Goal: Task Accomplishment & Management: Use online tool/utility

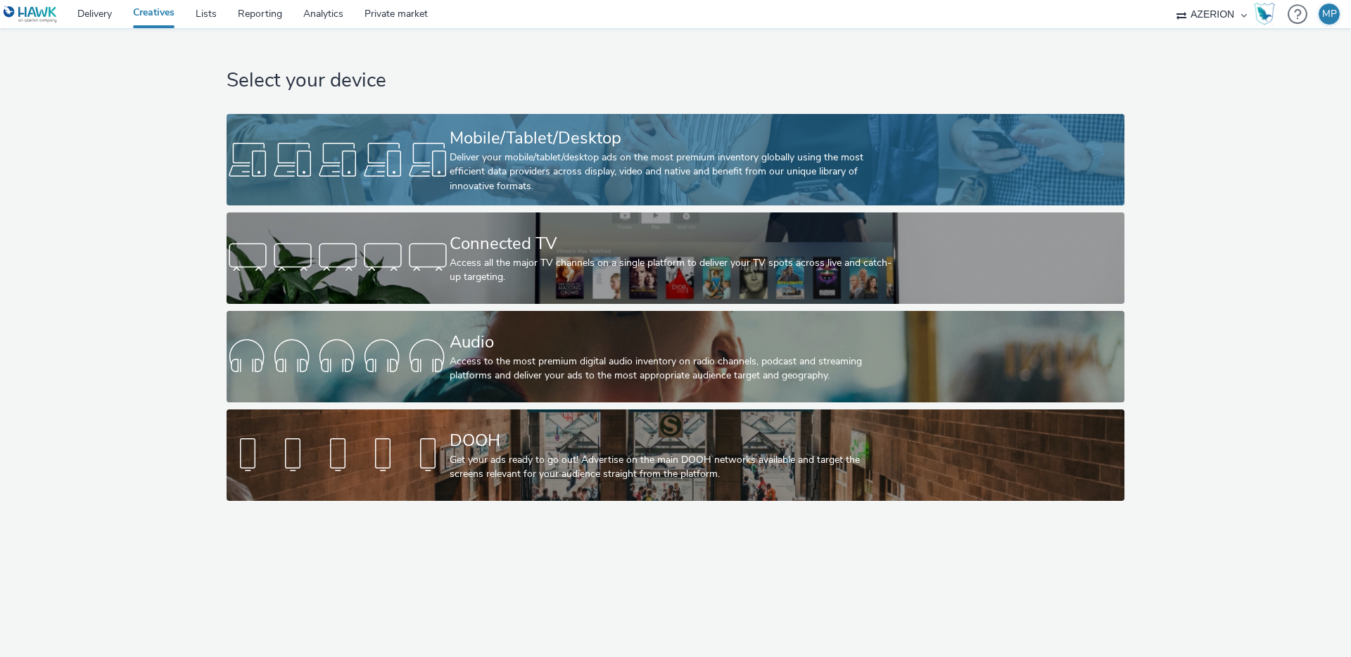
click at [398, 159] on div at bounding box center [338, 159] width 223 height 45
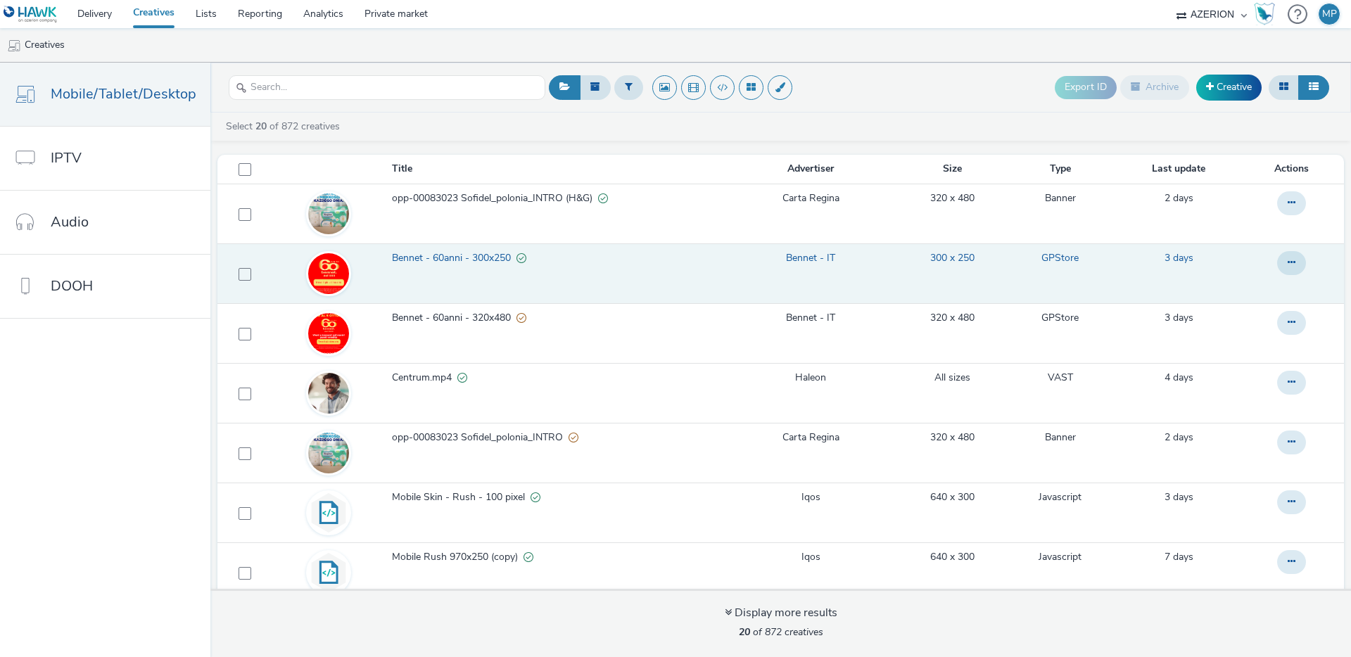
click at [439, 260] on span "Bennet - 60anni - 300x250" at bounding box center [454, 258] width 125 height 14
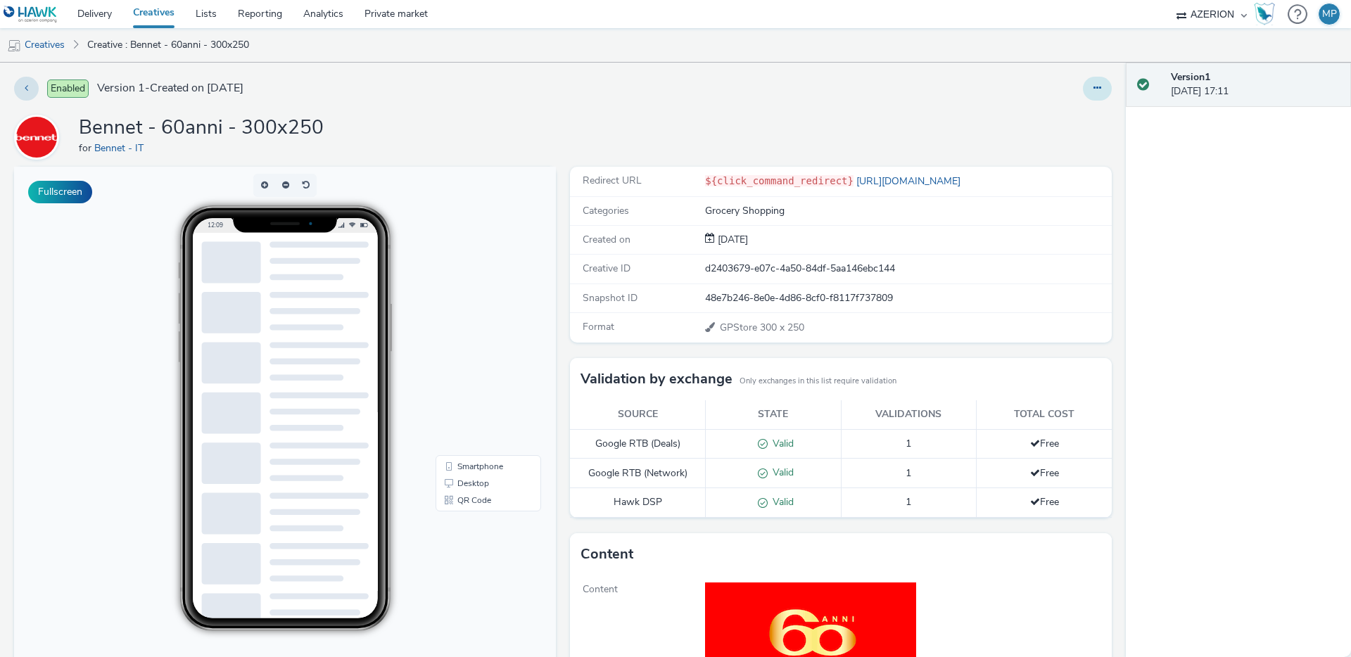
click at [1108, 93] on button at bounding box center [1097, 89] width 29 height 24
click at [1069, 118] on link "Edit" at bounding box center [1059, 117] width 106 height 28
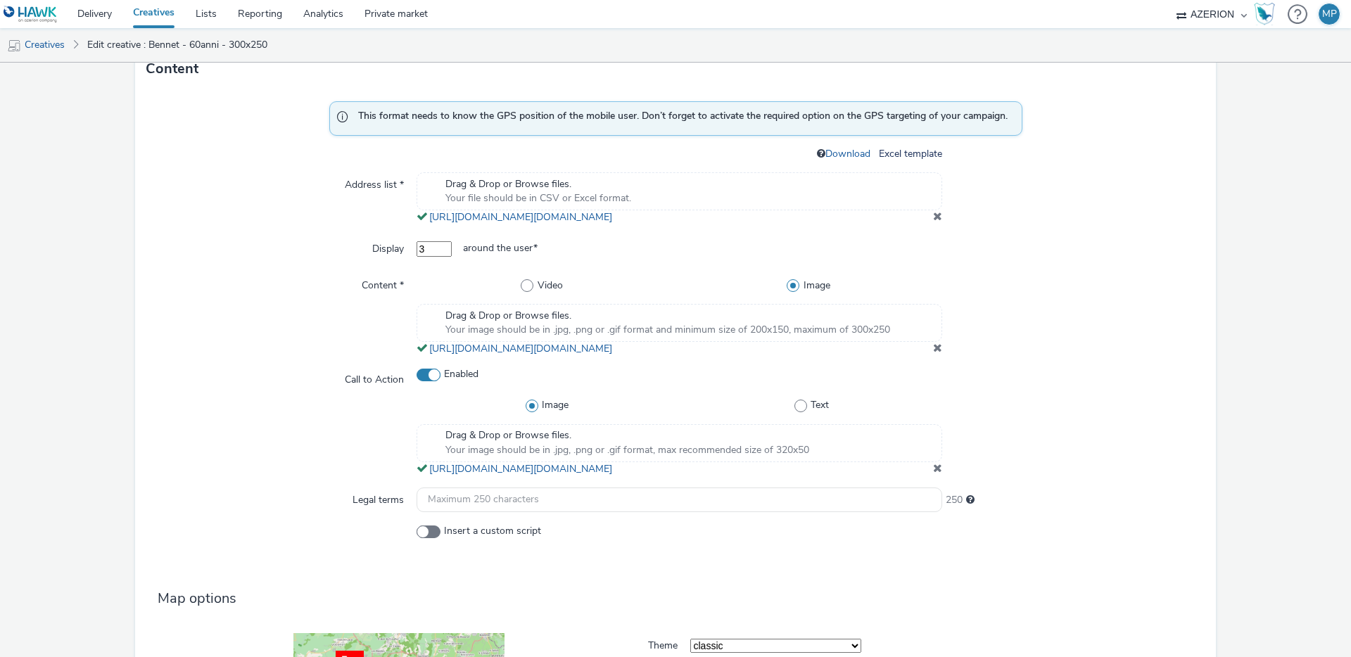
scroll to position [604, 0]
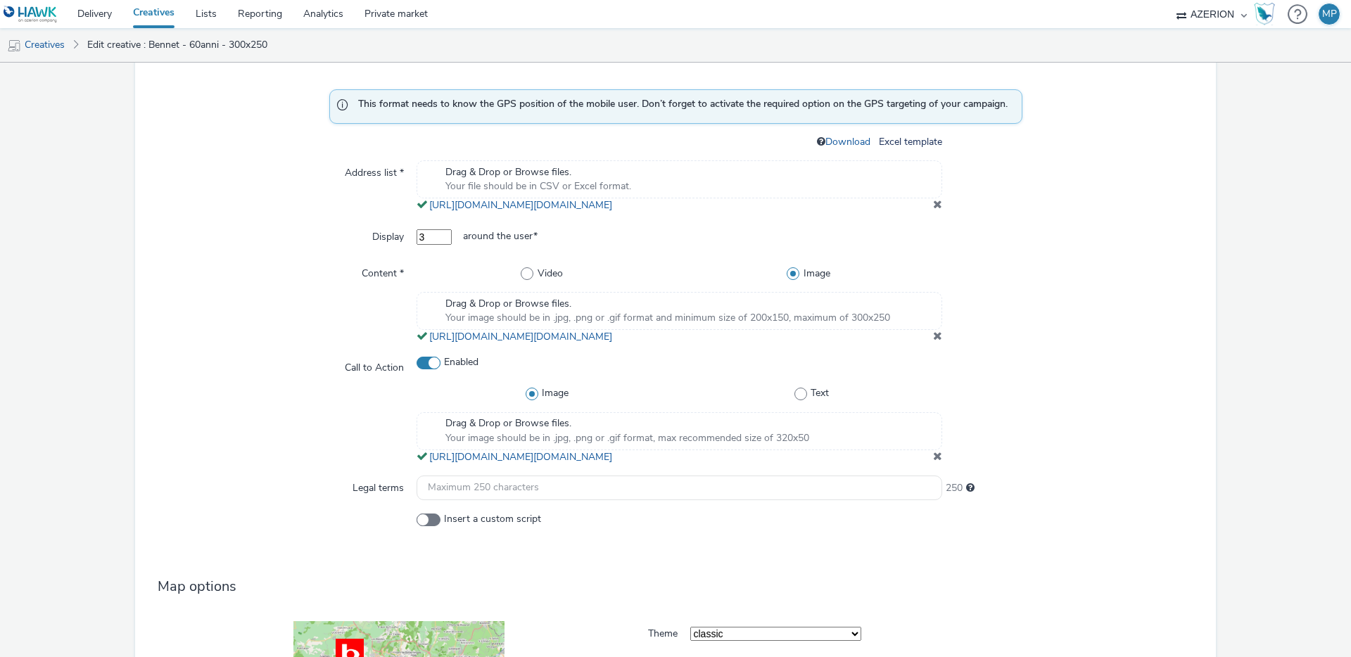
click at [937, 341] on span at bounding box center [937, 335] width 9 height 11
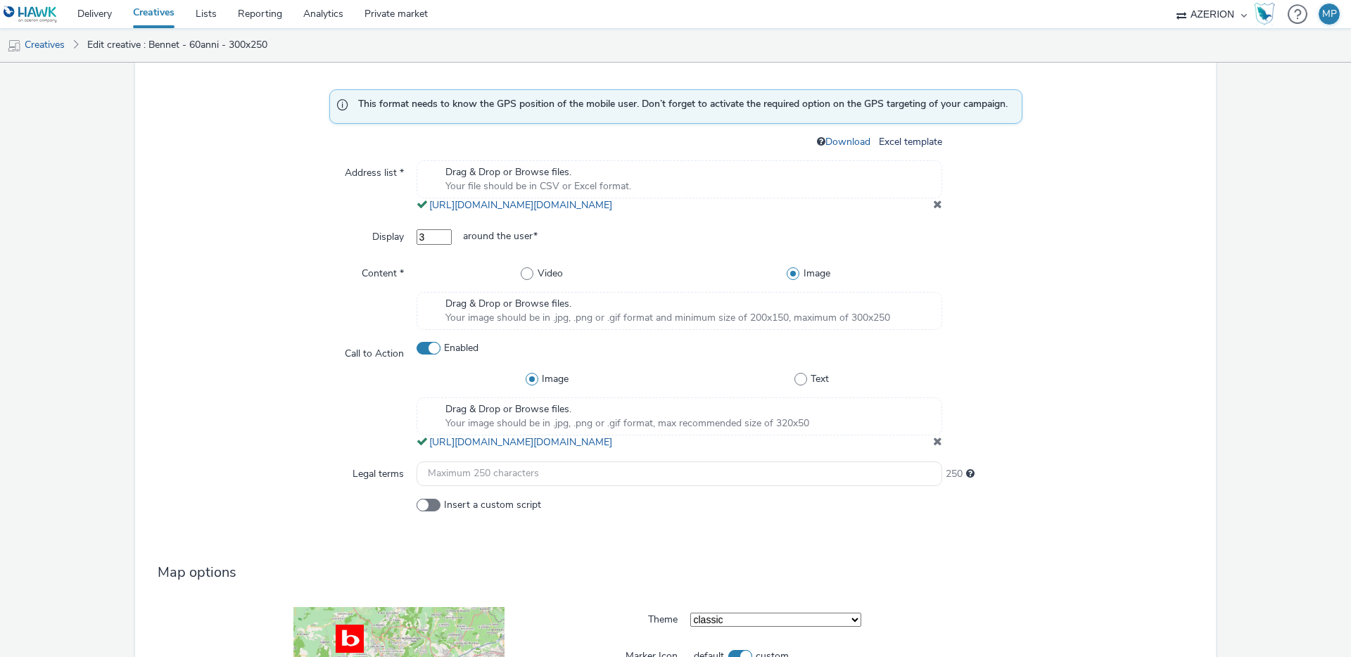
click at [545, 311] on span "Drag & Drop or Browse files." at bounding box center [668, 304] width 445 height 14
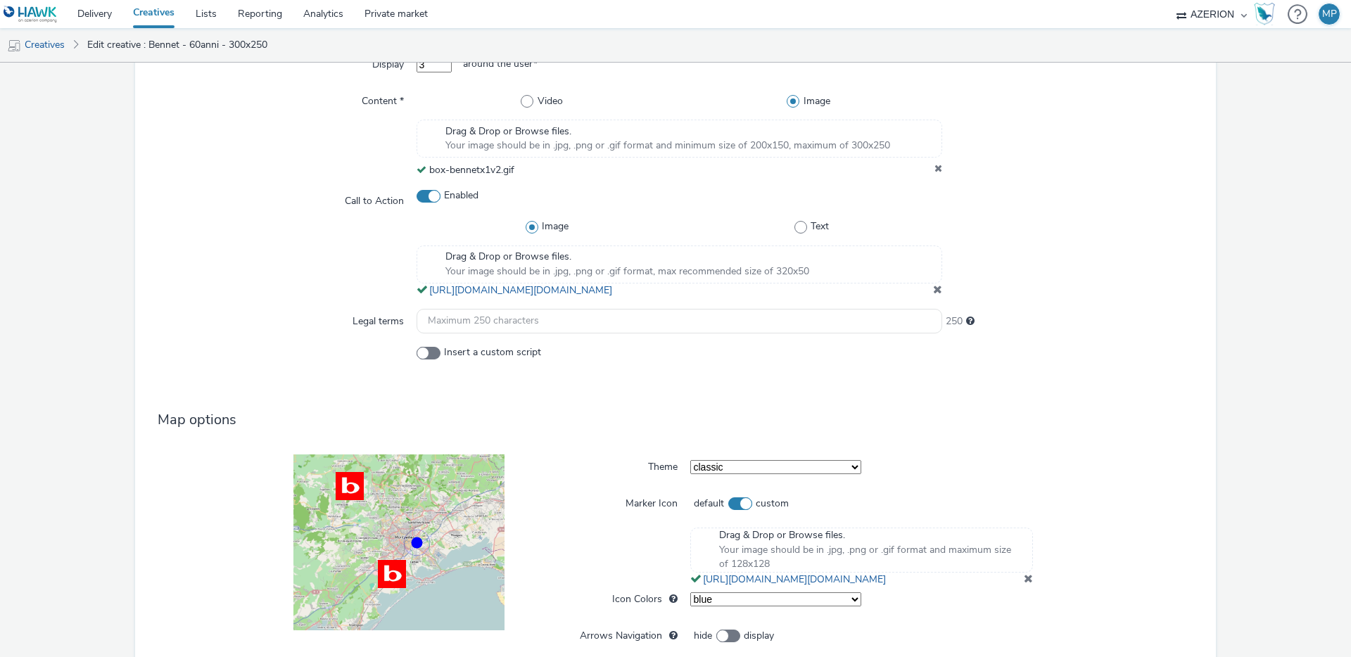
scroll to position [949, 0]
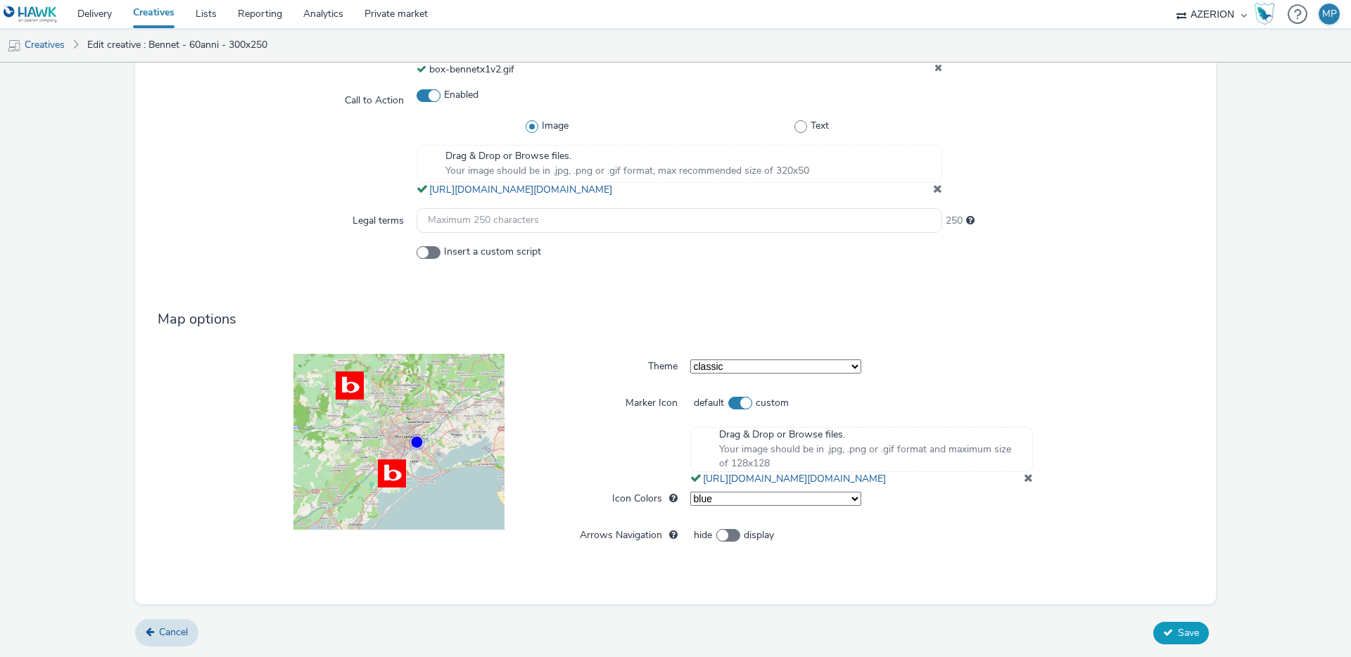
click at [1178, 629] on span "Save" at bounding box center [1188, 632] width 21 height 13
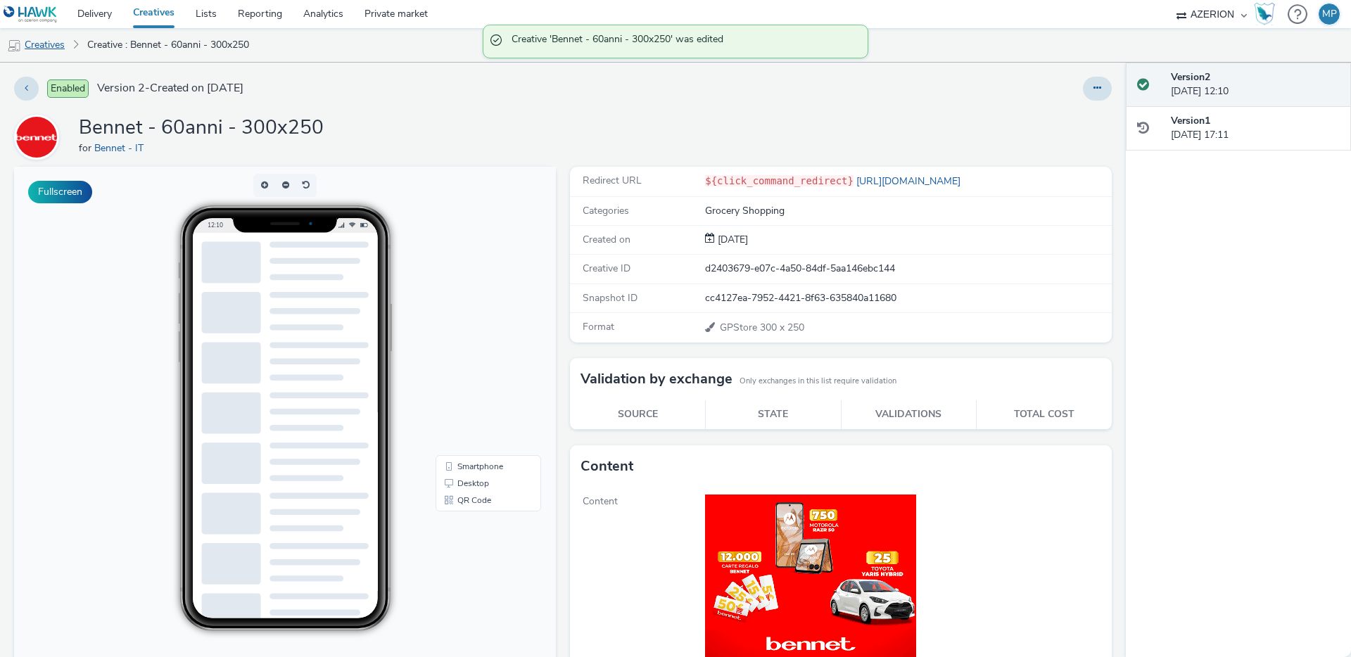
click at [63, 47] on link "Creatives" at bounding box center [36, 45] width 72 height 34
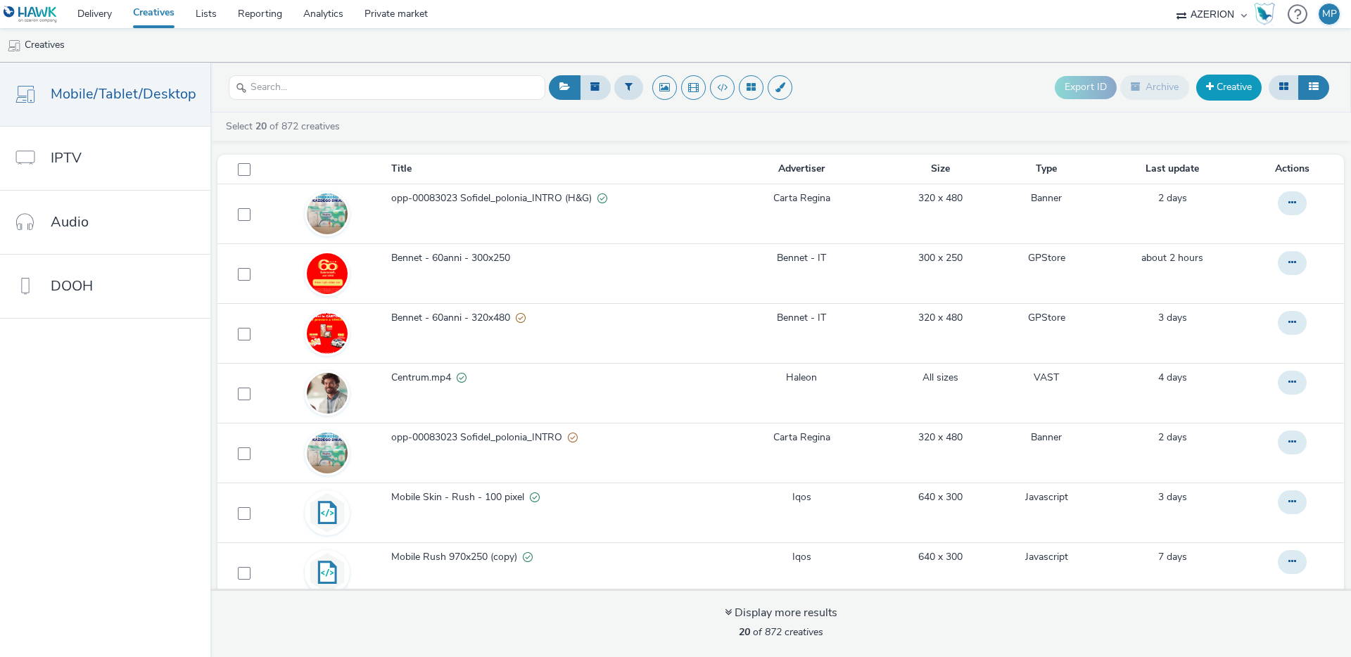
click at [1228, 90] on link "Creative" at bounding box center [1228, 87] width 65 height 25
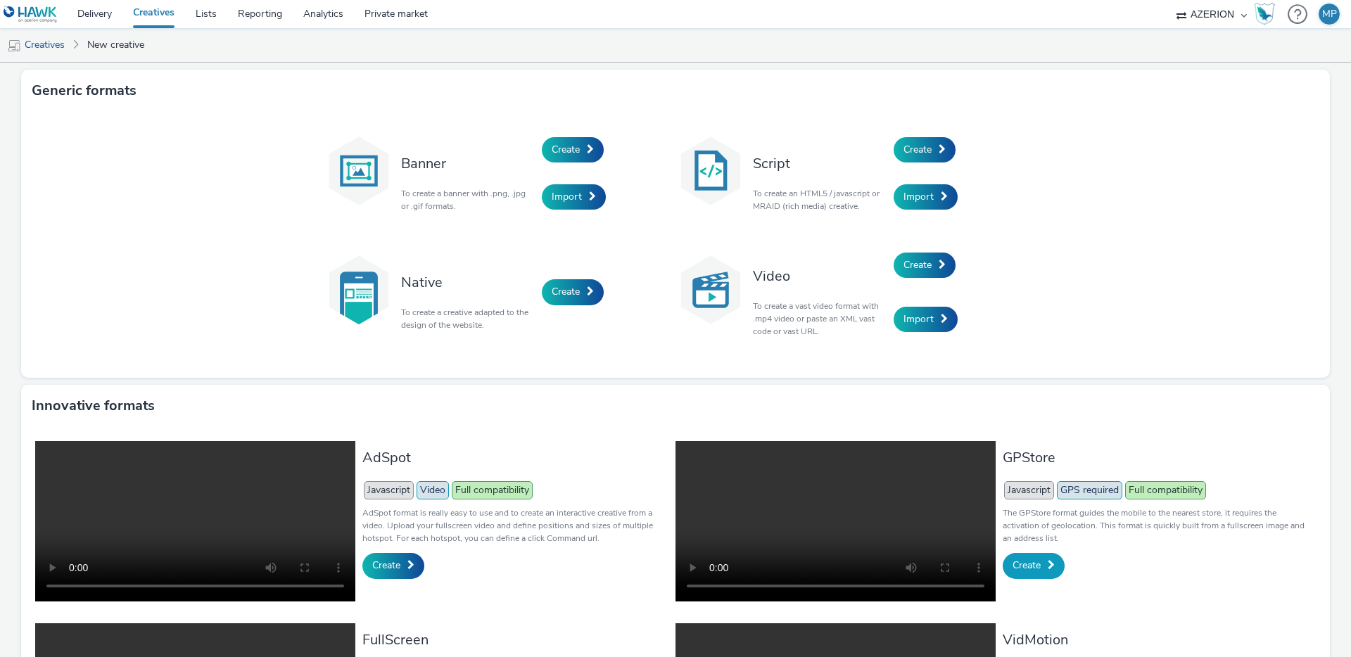
scroll to position [1, 0]
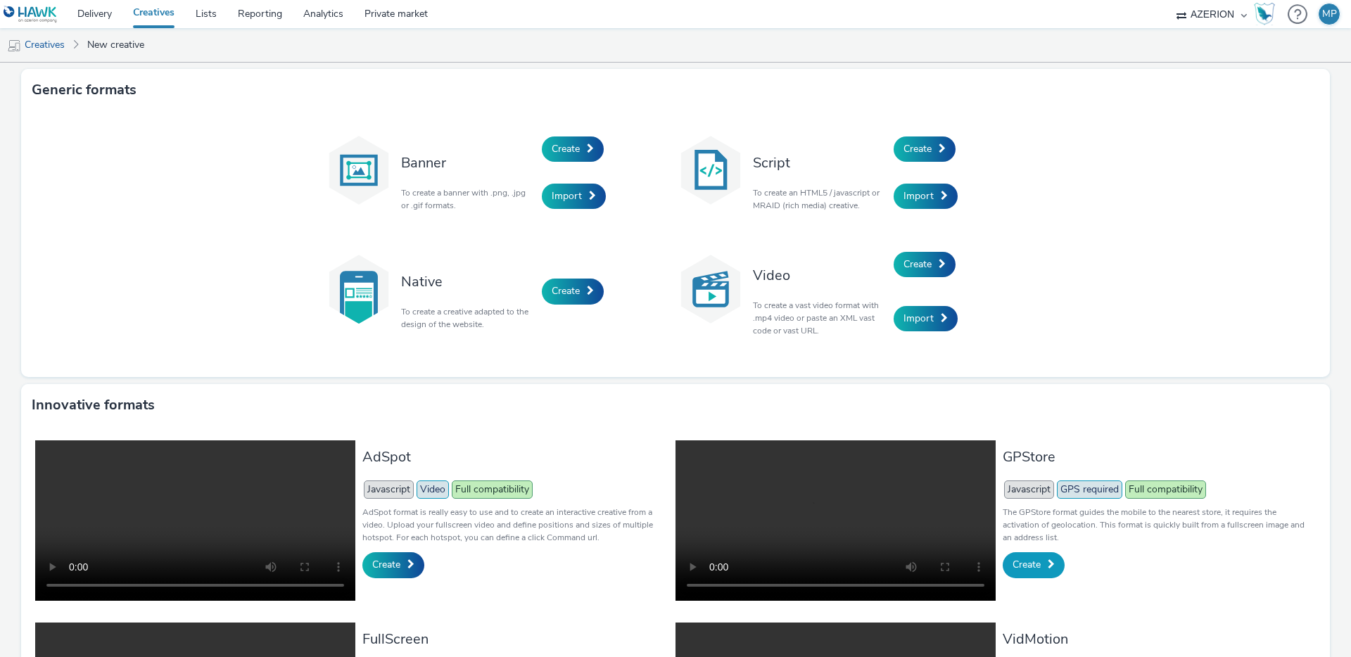
click at [1022, 571] on span "Create" at bounding box center [1027, 564] width 28 height 13
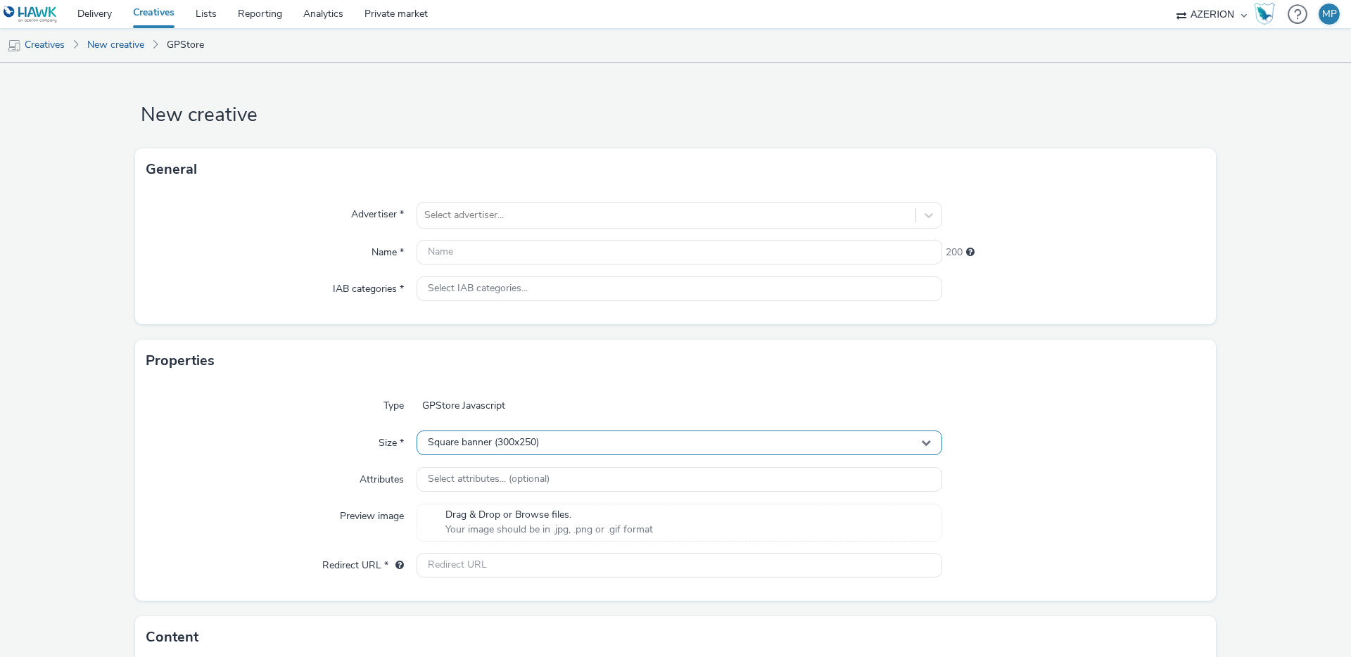
click at [618, 447] on div "Square banner (300x250)" at bounding box center [680, 443] width 526 height 25
click at [617, 447] on div "Square banner (300x250)" at bounding box center [680, 443] width 526 height 25
drag, startPoint x: 1160, startPoint y: 448, endPoint x: 968, endPoint y: 383, distance: 203.0
click at [1158, 448] on div at bounding box center [1073, 443] width 263 height 25
click at [113, 49] on link "New creative" at bounding box center [115, 45] width 71 height 34
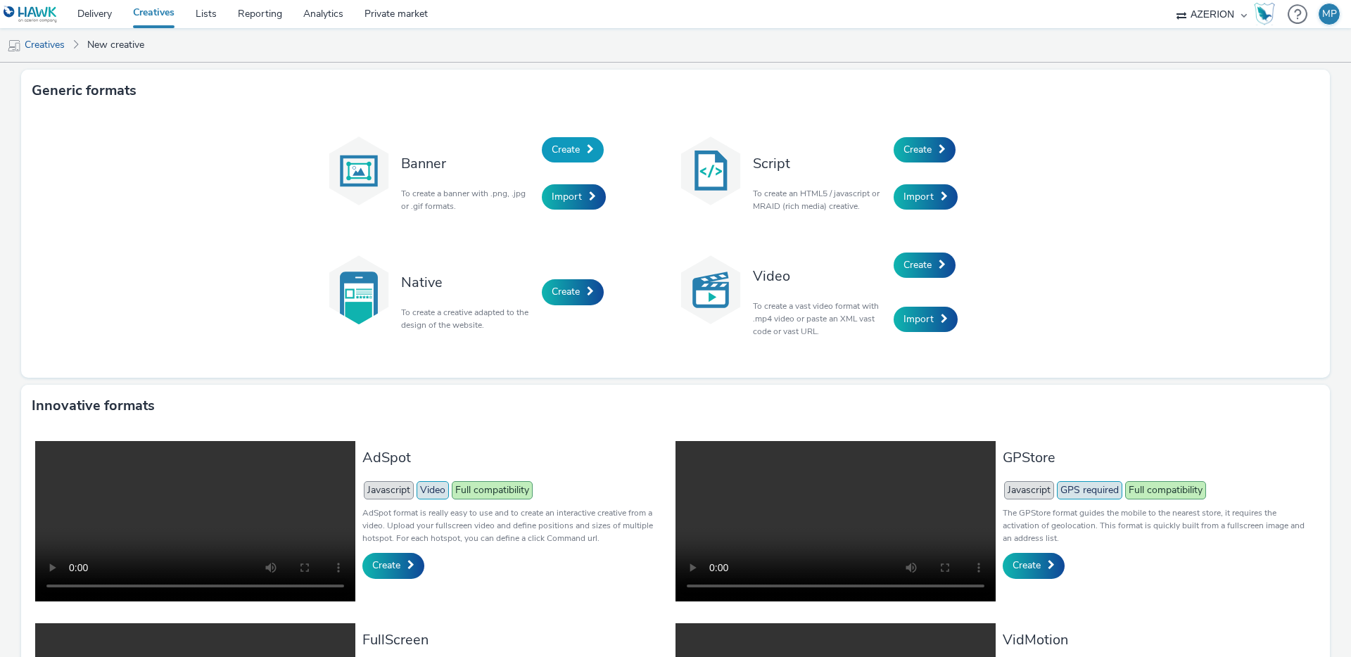
click at [578, 147] on span "Create" at bounding box center [566, 149] width 28 height 13
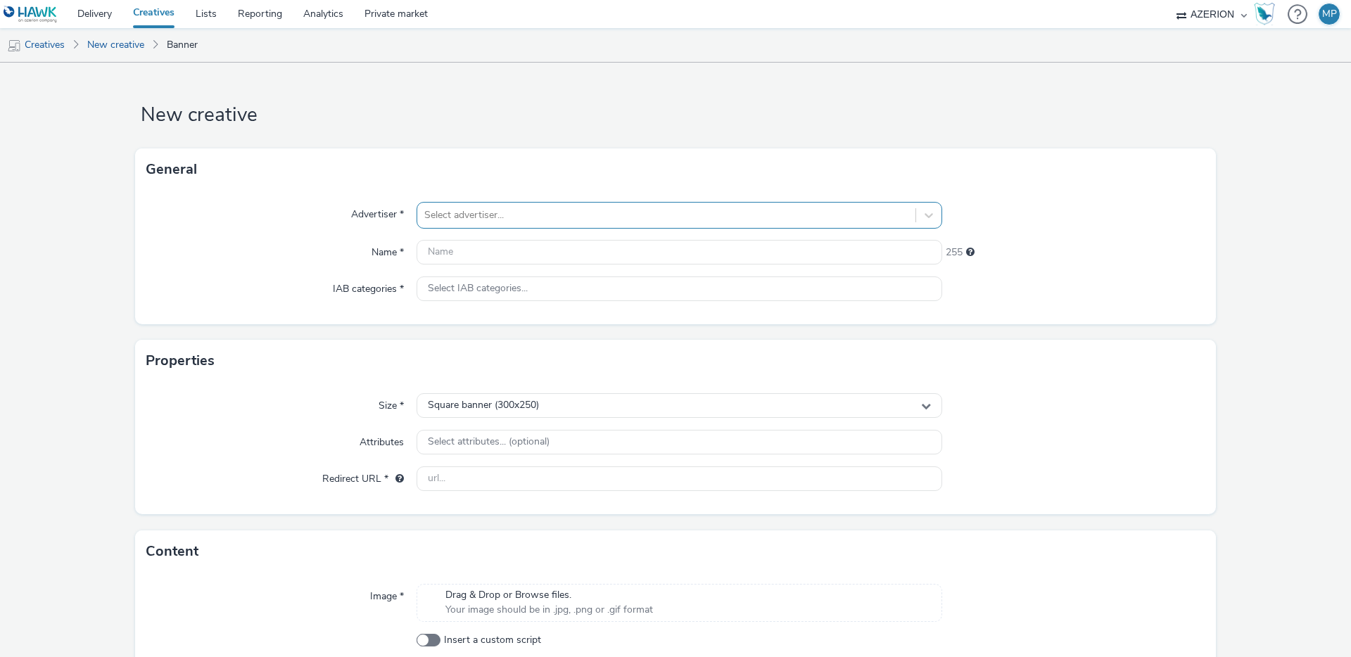
click at [505, 219] on div at bounding box center [666, 215] width 484 height 17
type input "bennet"
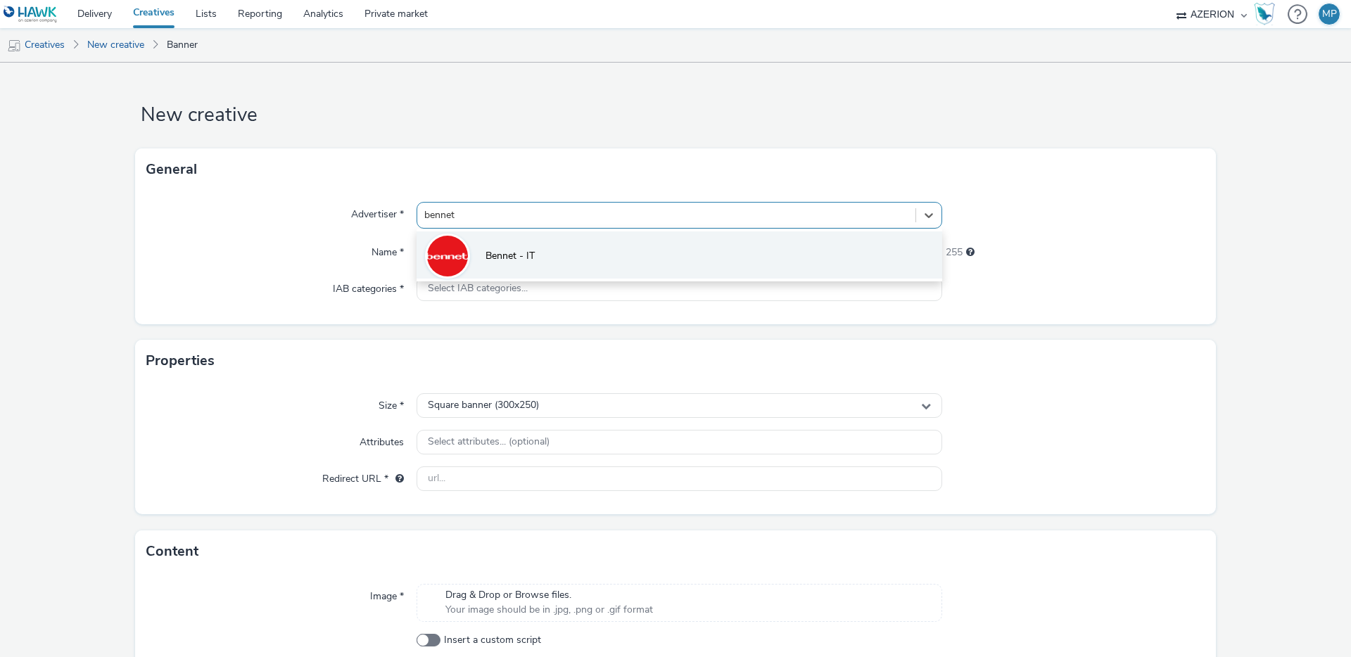
click at [512, 246] on li "Bennet - IT" at bounding box center [680, 255] width 526 height 47
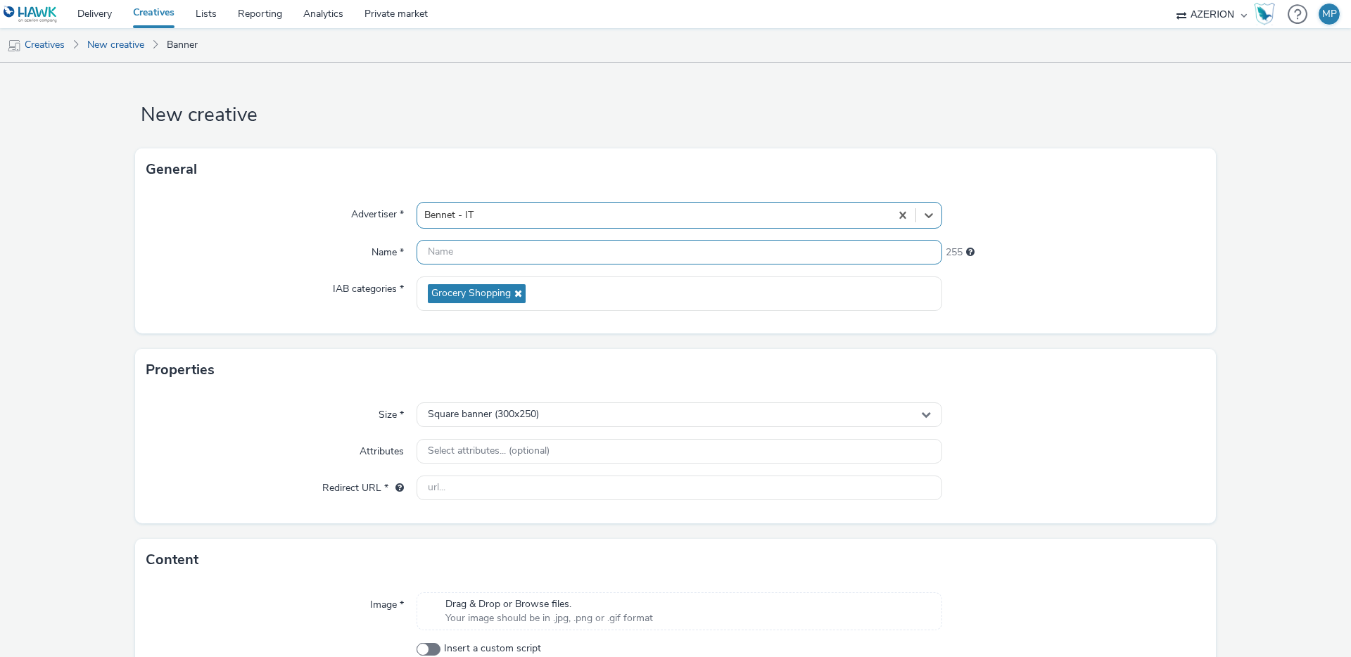
click at [491, 258] on input "text" at bounding box center [680, 252] width 526 height 25
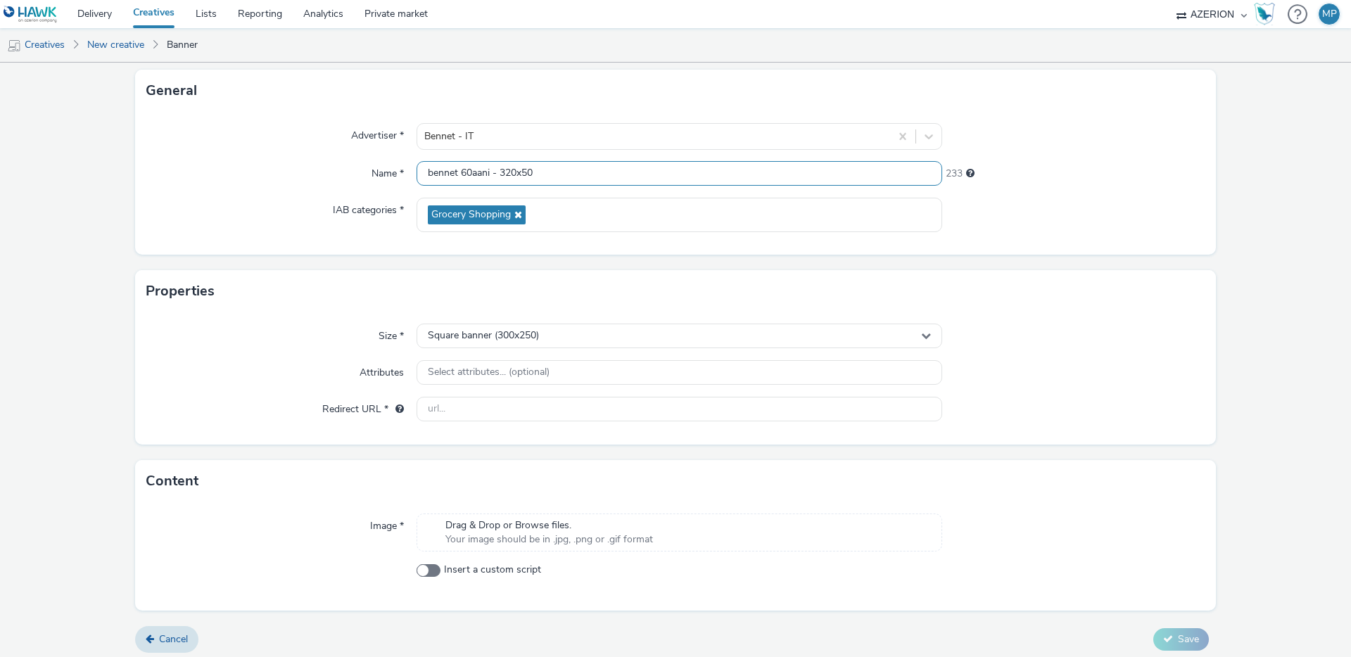
scroll to position [85, 0]
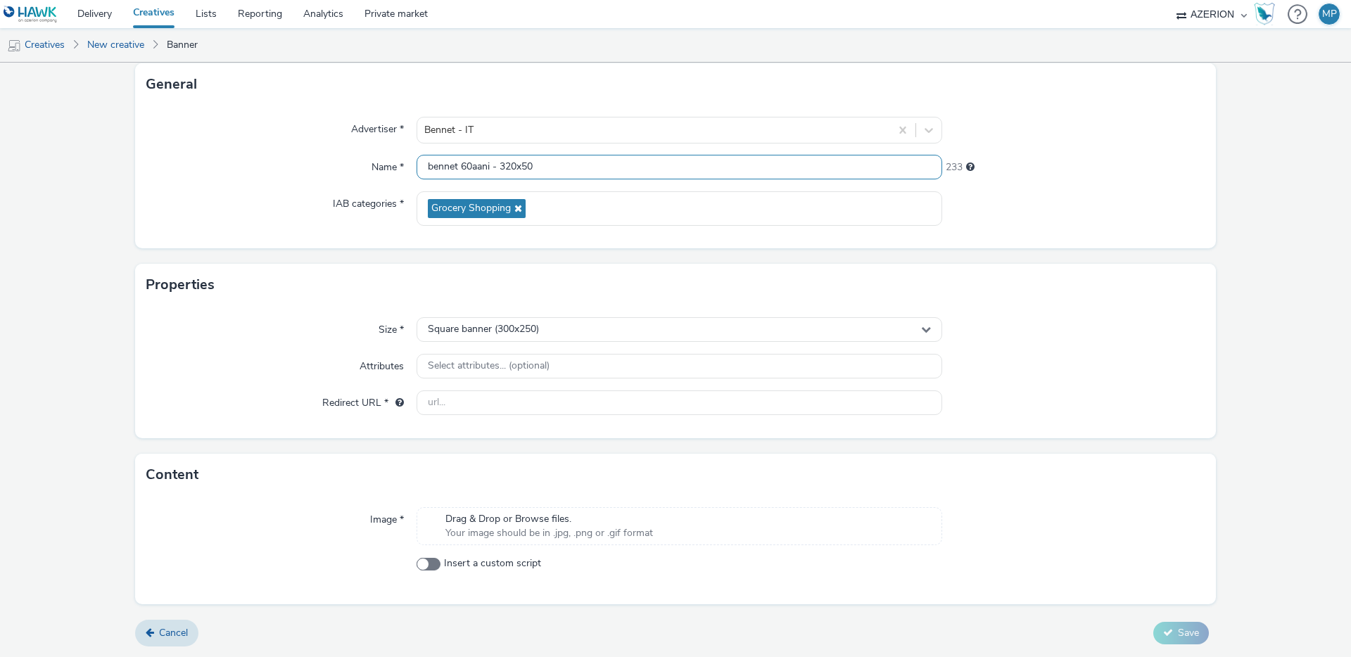
type input "bennet 60aani - 320x50"
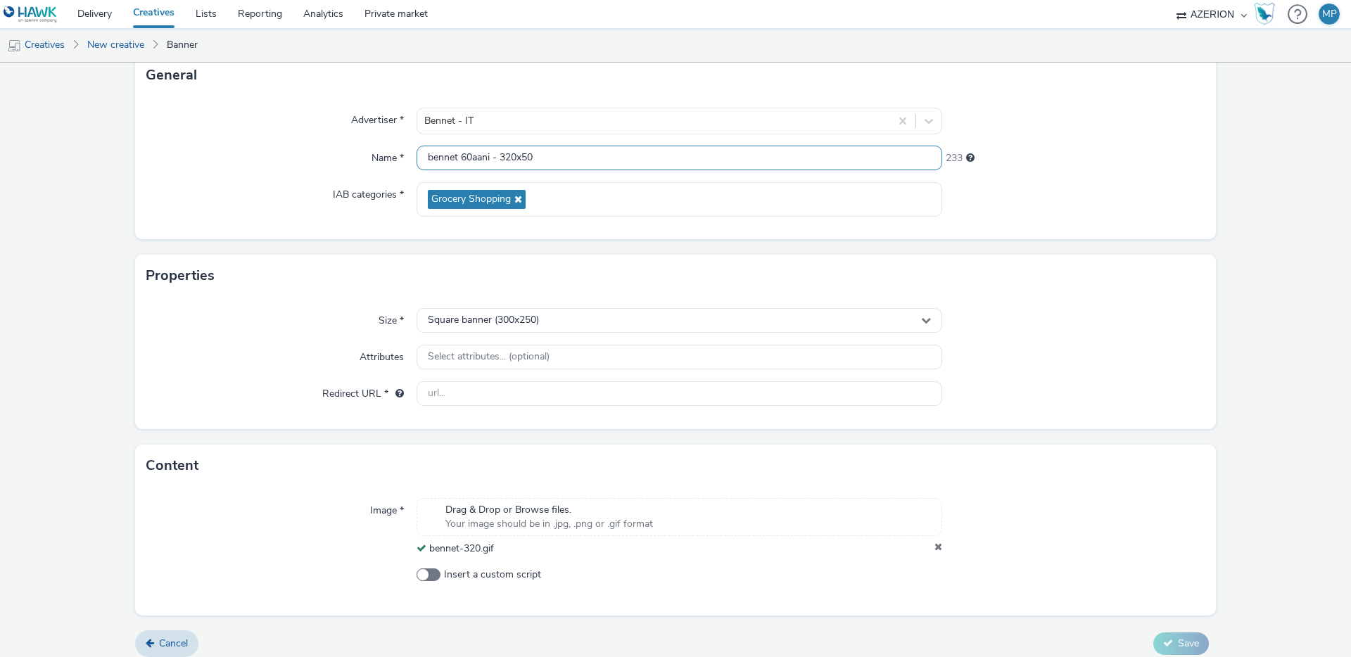
scroll to position [96, 0]
click at [479, 389] on input "text" at bounding box center [680, 391] width 526 height 25
paste input "[URL][DOMAIN_NAME]"
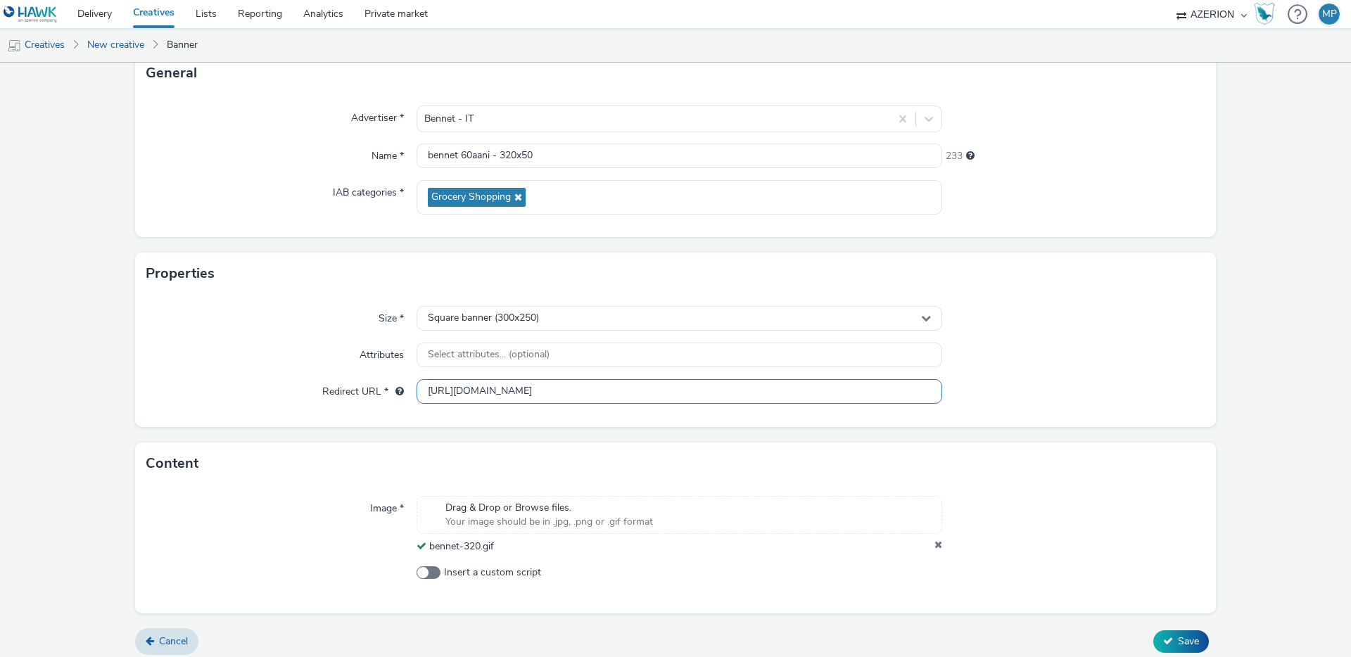
scroll to position [0, 26]
type input "[URL][DOMAIN_NAME]"
click at [257, 364] on div "Attributes" at bounding box center [281, 355] width 270 height 25
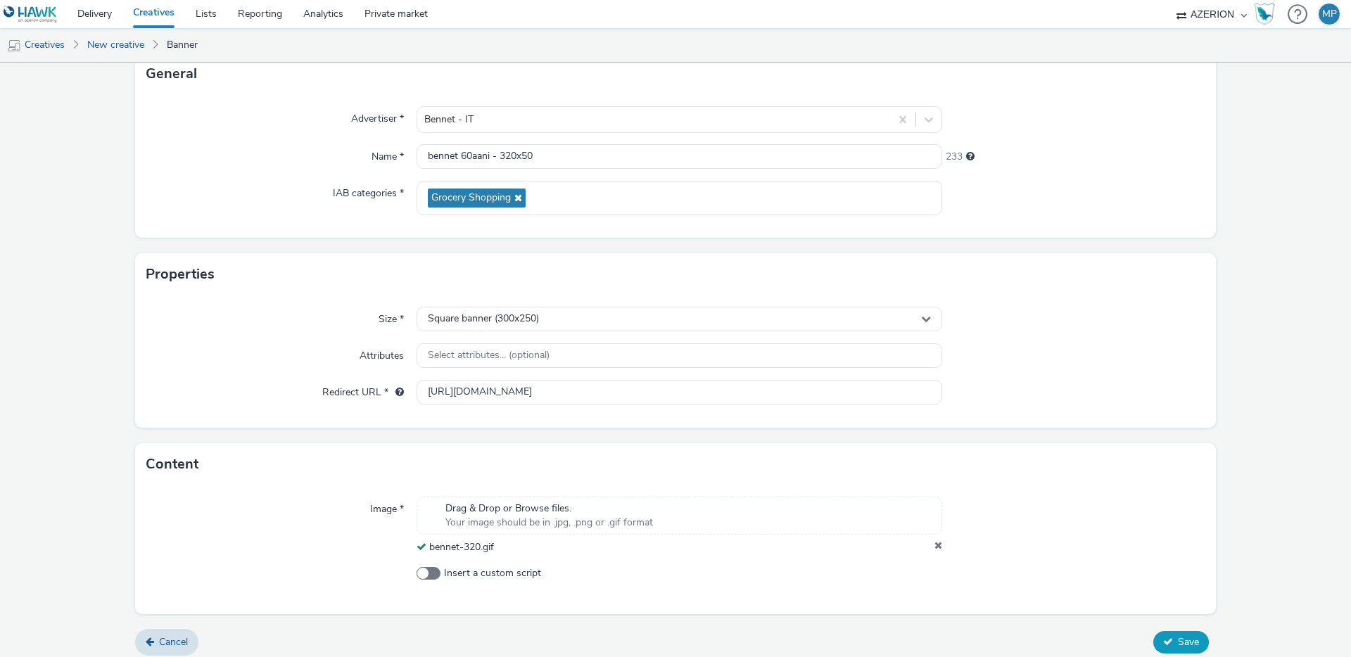
click at [1180, 638] on span "Save" at bounding box center [1188, 642] width 21 height 13
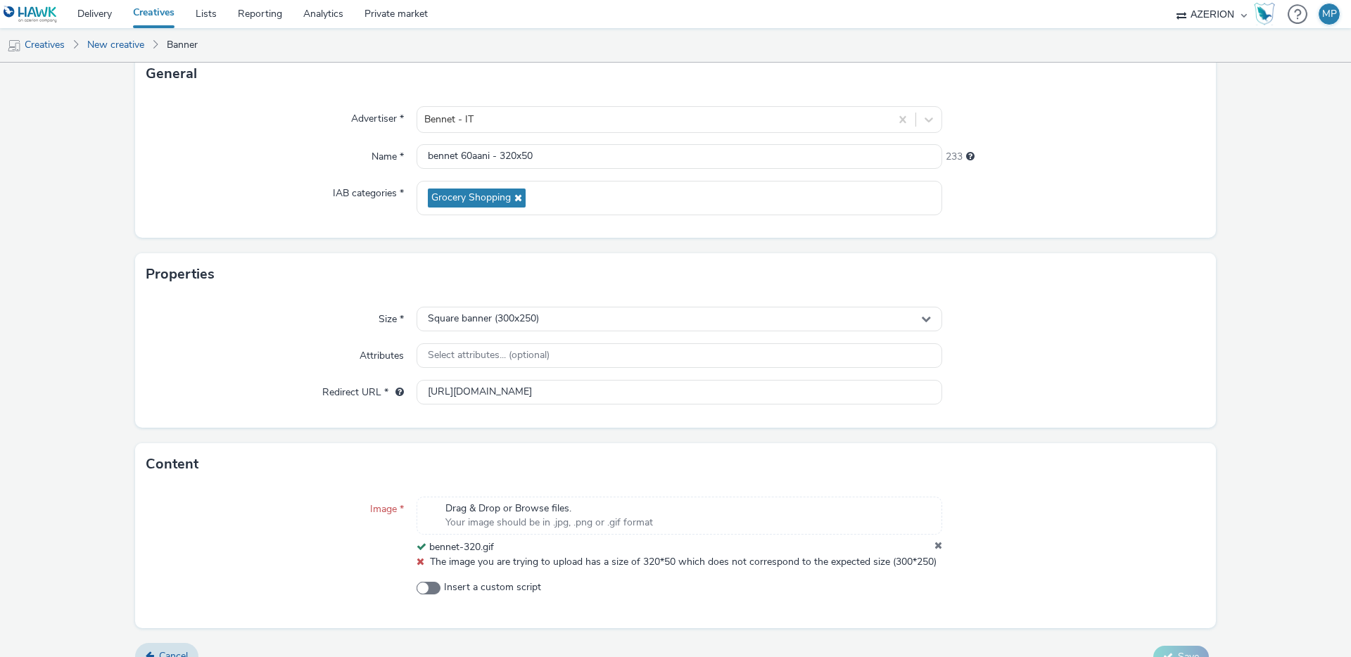
scroll to position [120, 0]
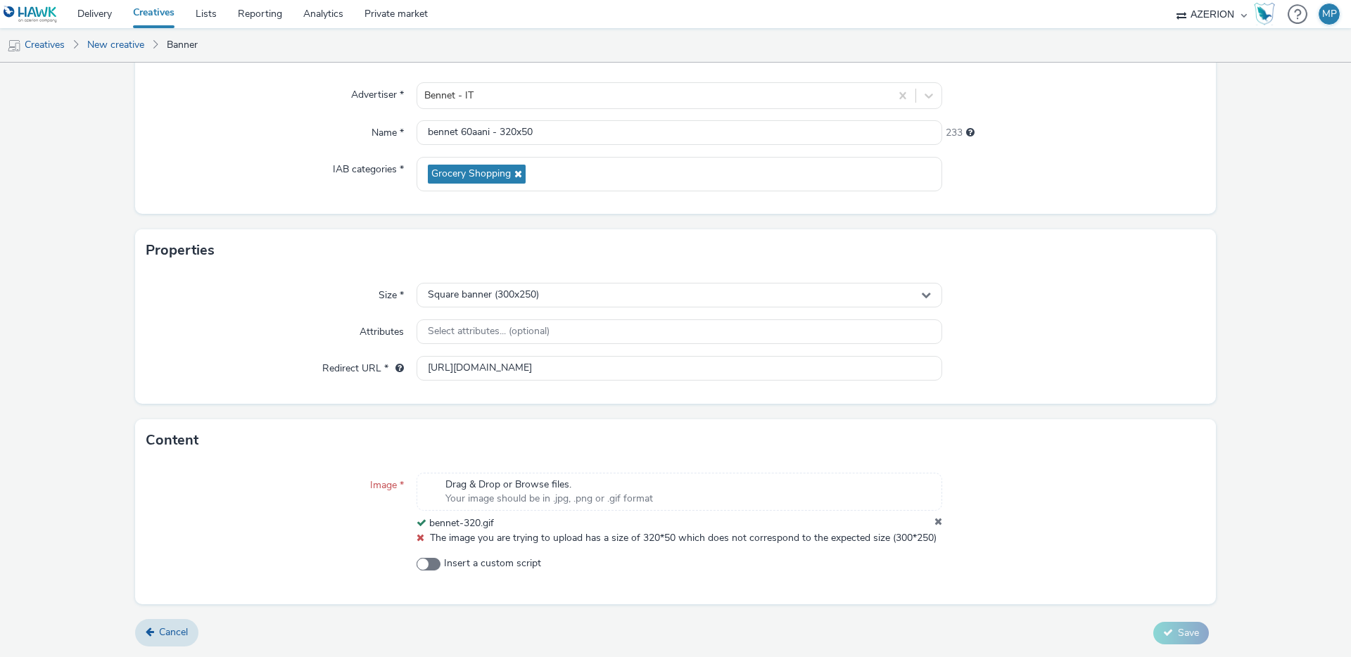
click at [571, 282] on div "Size * Square banner (300x250) Attributes Select attributes... (optional) Redir…" at bounding box center [675, 338] width 1081 height 132
click at [561, 290] on div "Square banner (300x250)" at bounding box center [680, 295] width 526 height 25
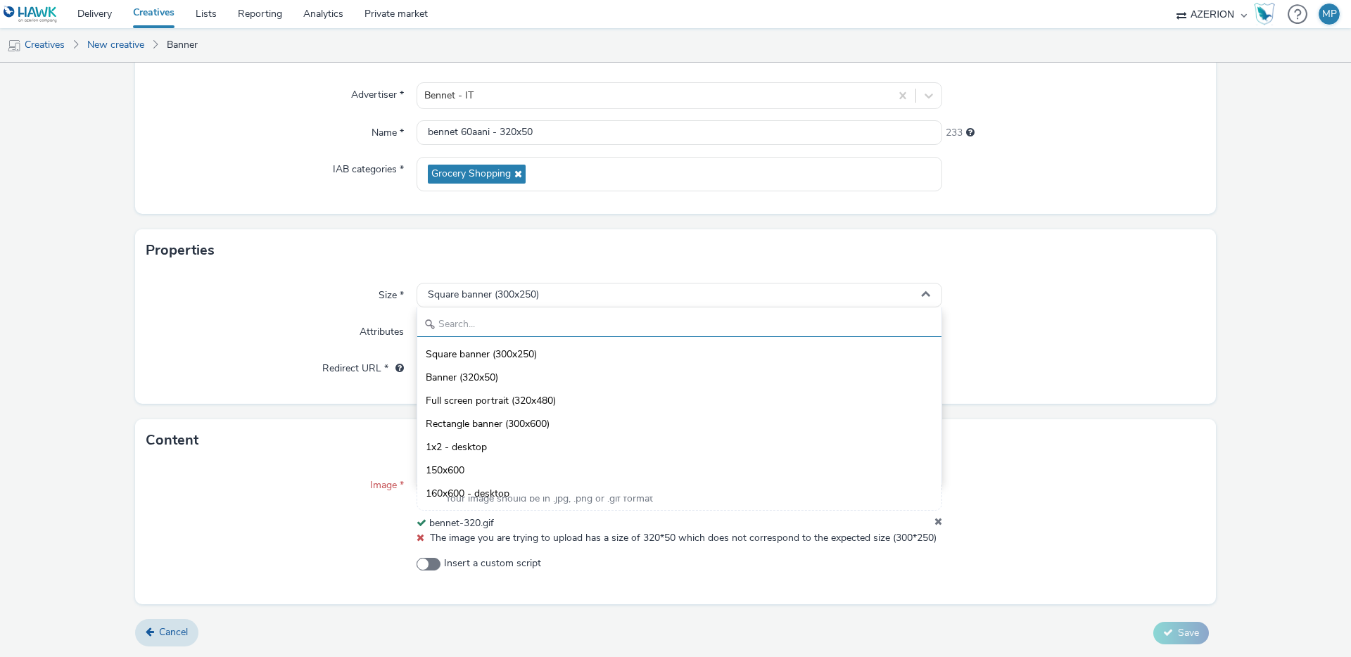
click at [545, 312] on input "text" at bounding box center [679, 324] width 524 height 25
type input "320"
click at [523, 349] on li "Banner (320x50)" at bounding box center [679, 353] width 524 height 23
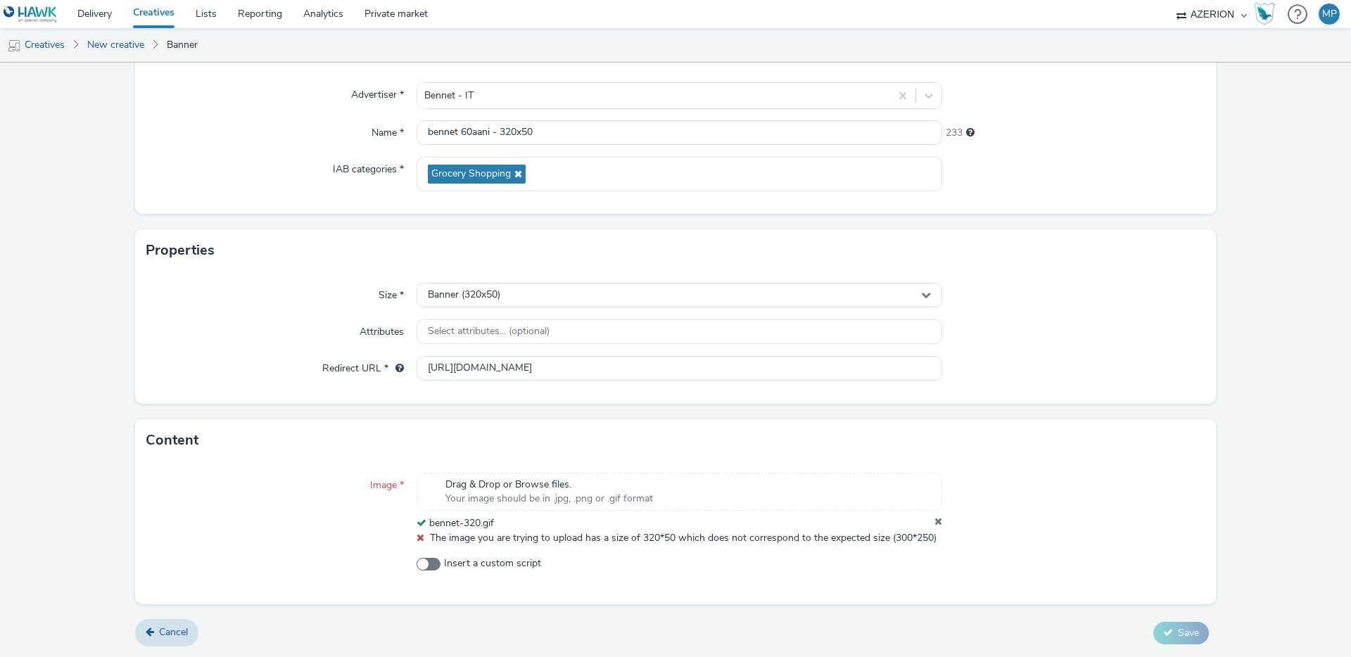
click at [941, 520] on icon at bounding box center [939, 524] width 8 height 14
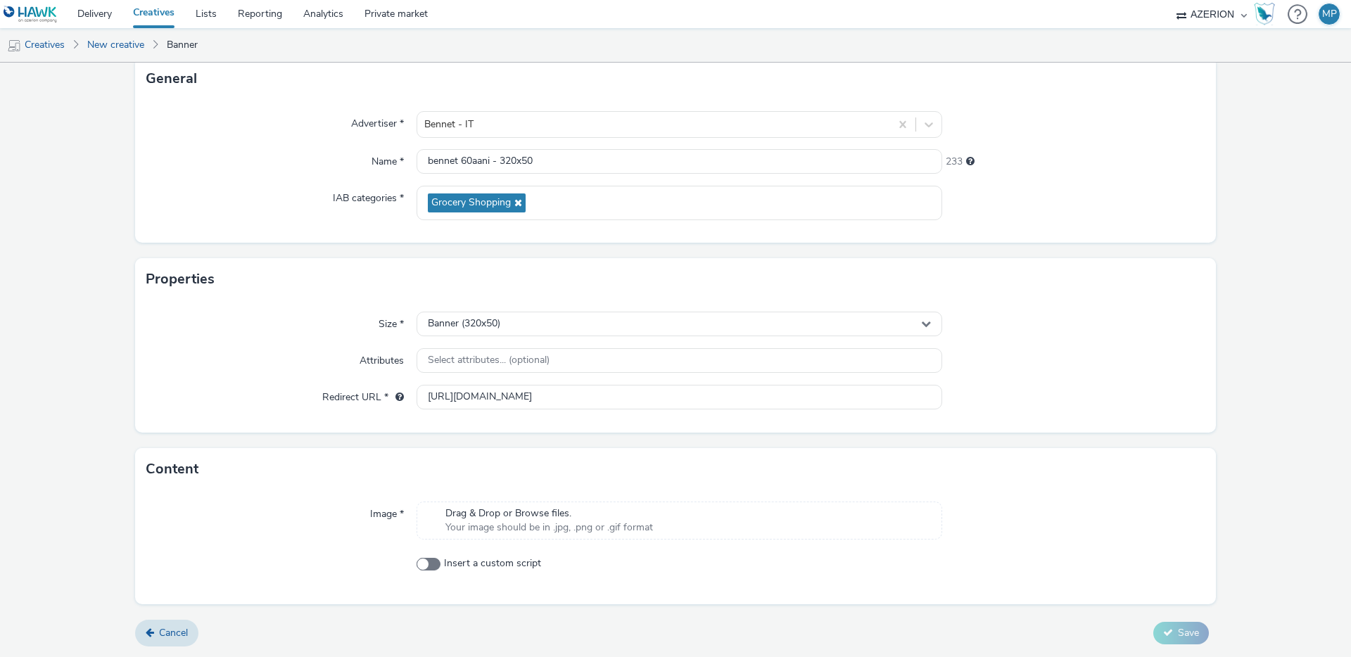
click at [570, 529] on span "Your image should be in .jpg, .png or .gif format" at bounding box center [550, 528] width 208 height 14
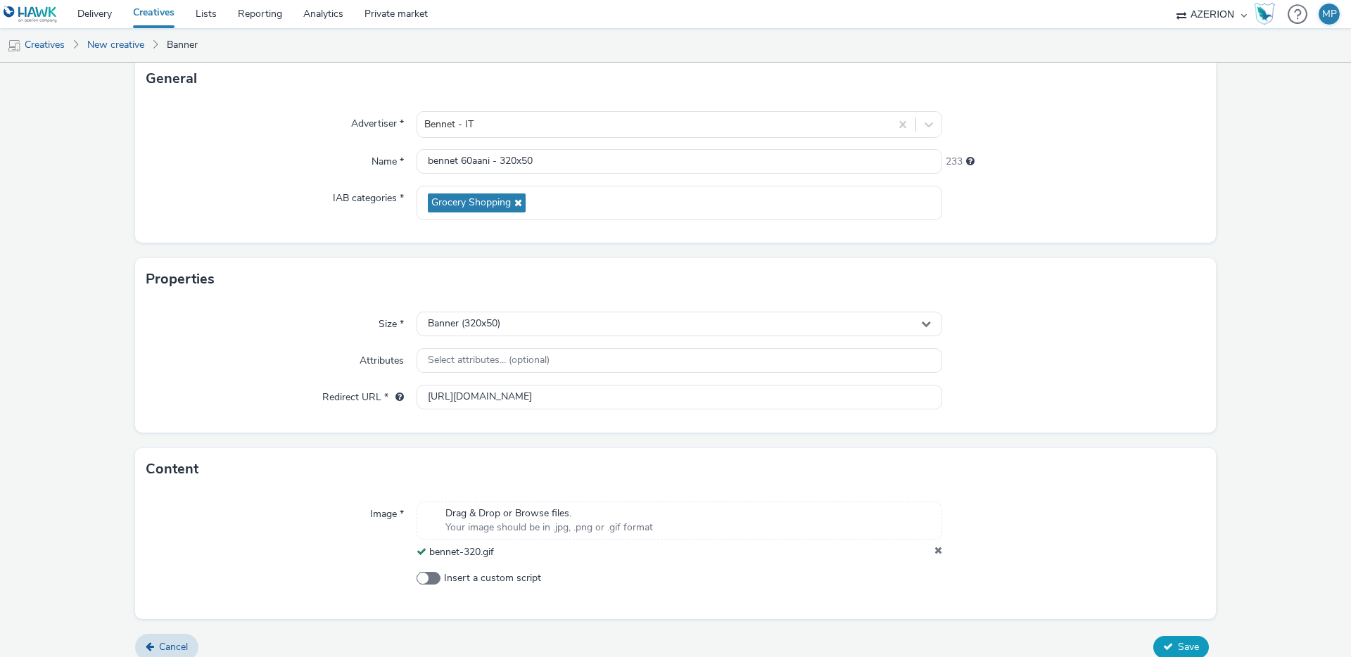
click at [1181, 651] on span "Save" at bounding box center [1188, 646] width 21 height 13
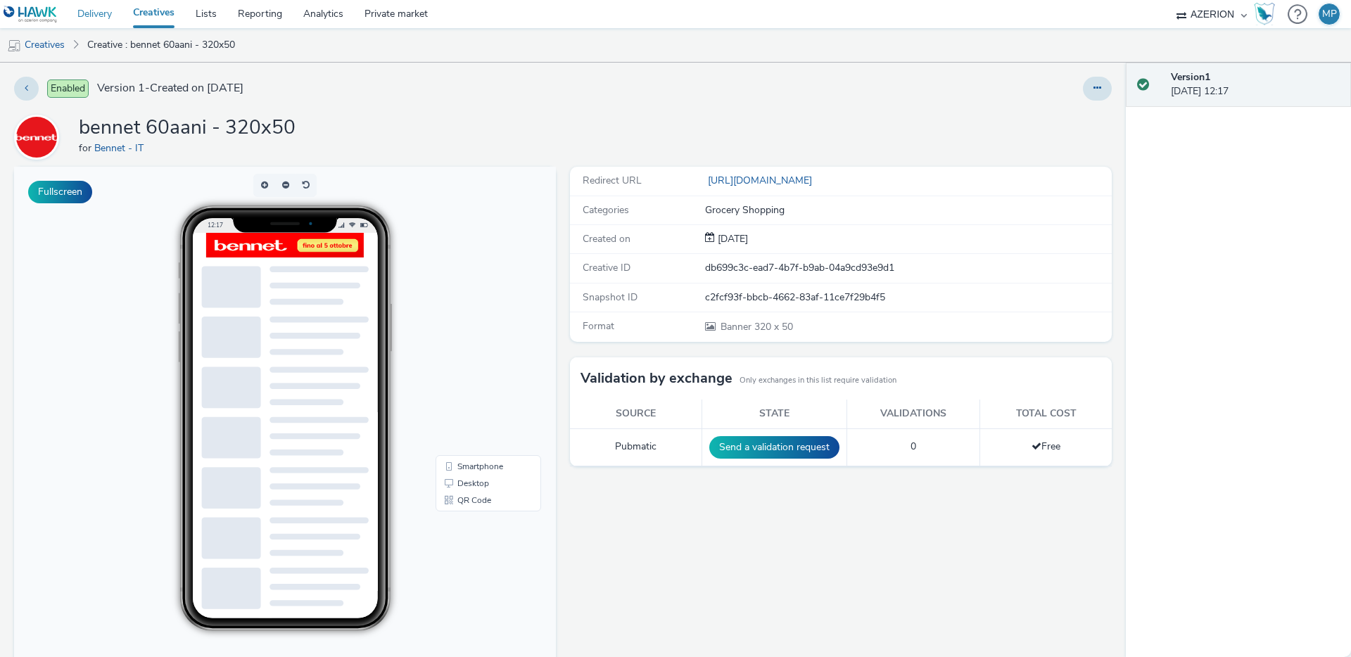
click at [83, 24] on link "Delivery" at bounding box center [95, 14] width 56 height 28
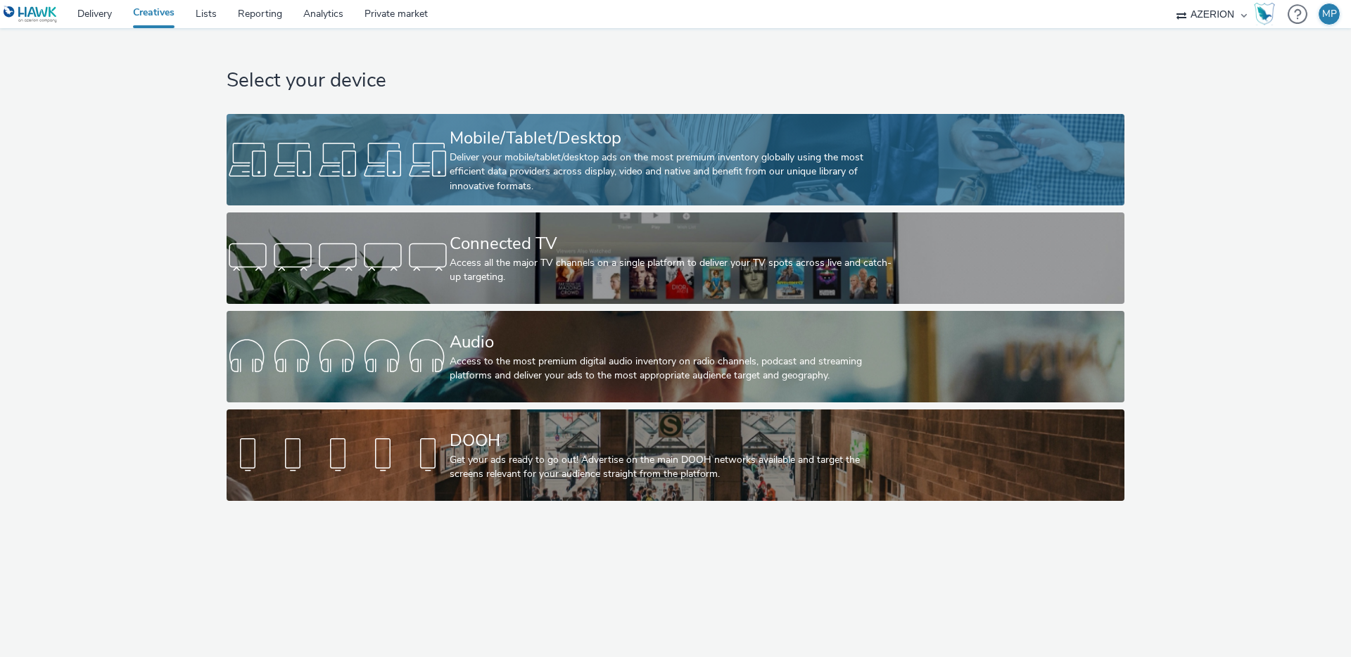
click at [410, 151] on div at bounding box center [338, 159] width 223 height 45
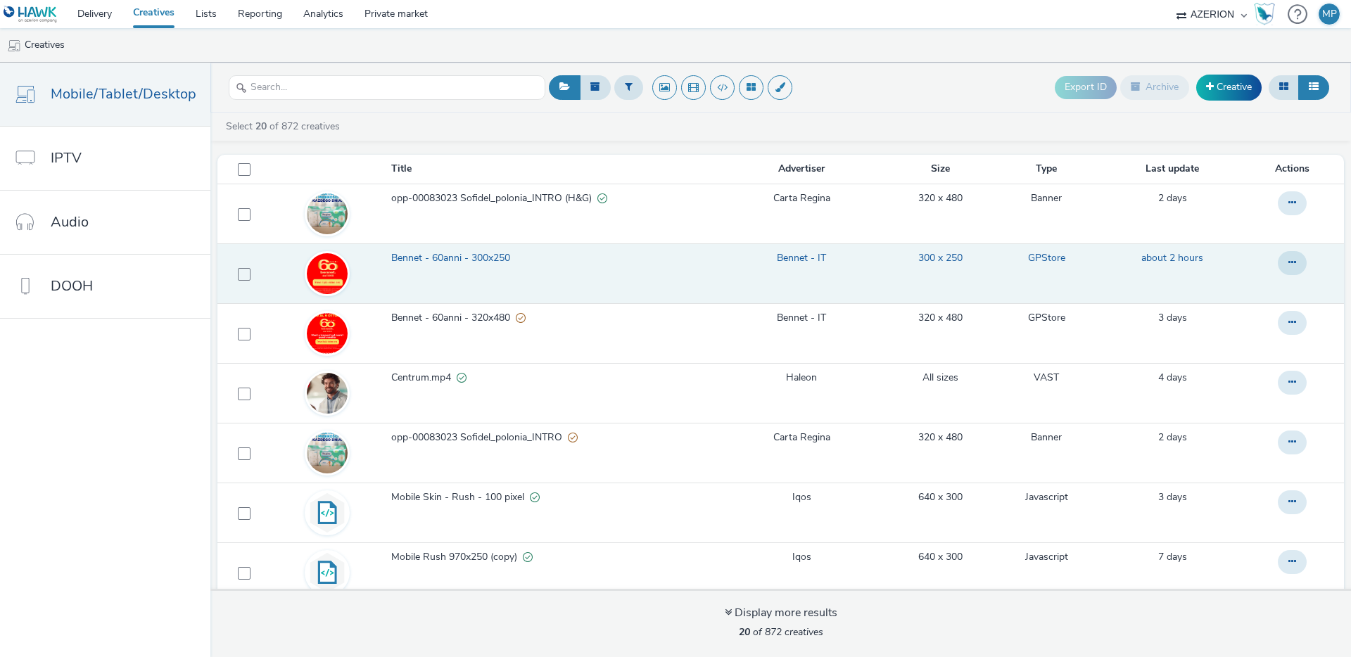
click at [453, 261] on span "Bennet - 60anni - 300x250" at bounding box center [453, 258] width 125 height 14
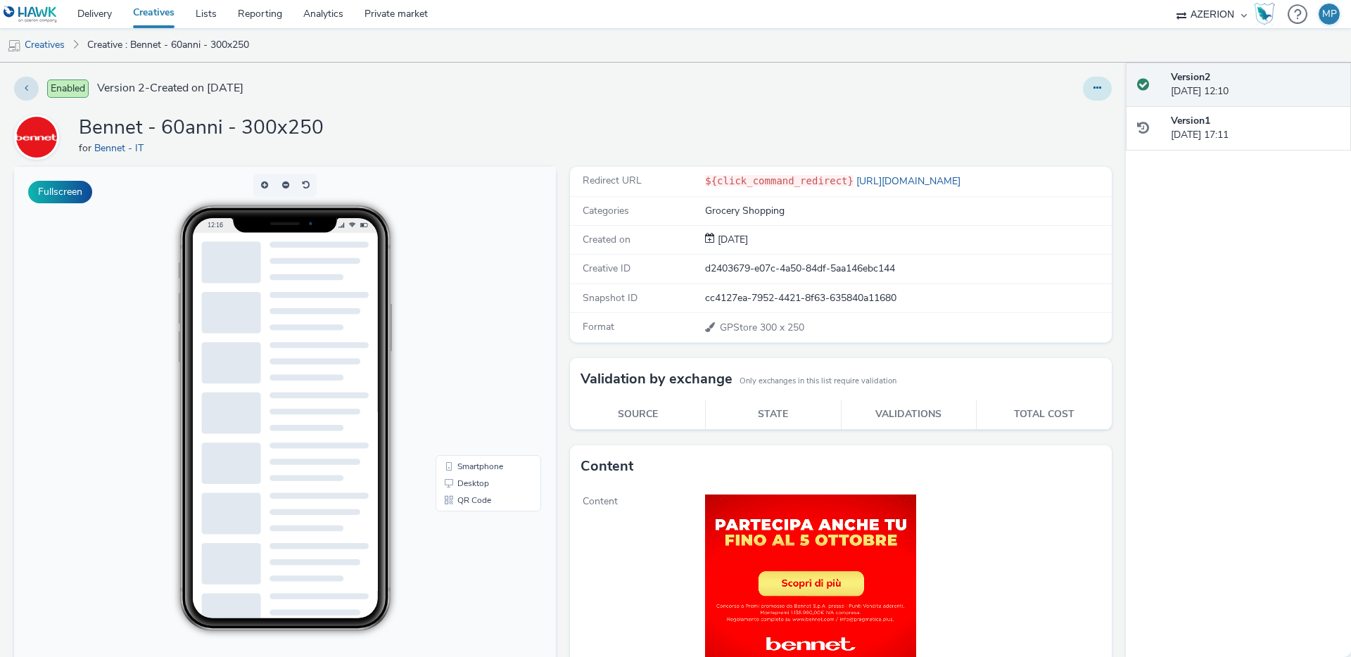
click at [1108, 84] on button at bounding box center [1097, 89] width 29 height 24
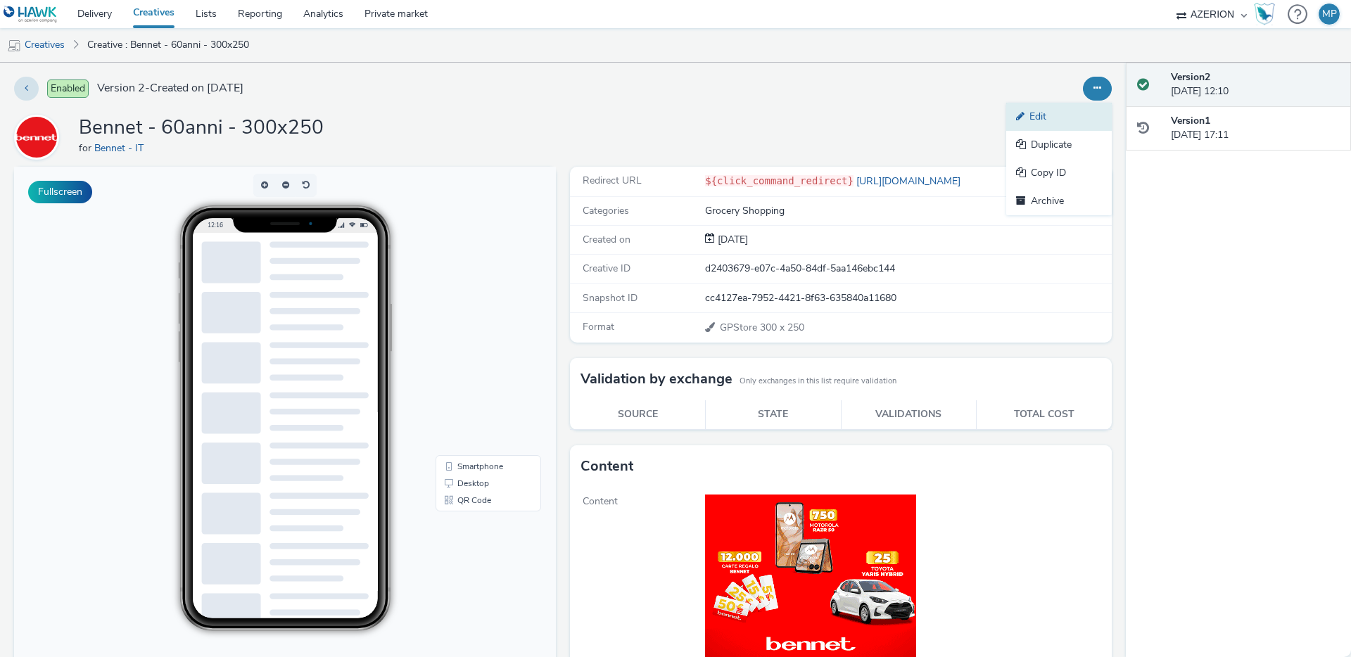
click at [1055, 108] on link "Edit" at bounding box center [1059, 117] width 106 height 28
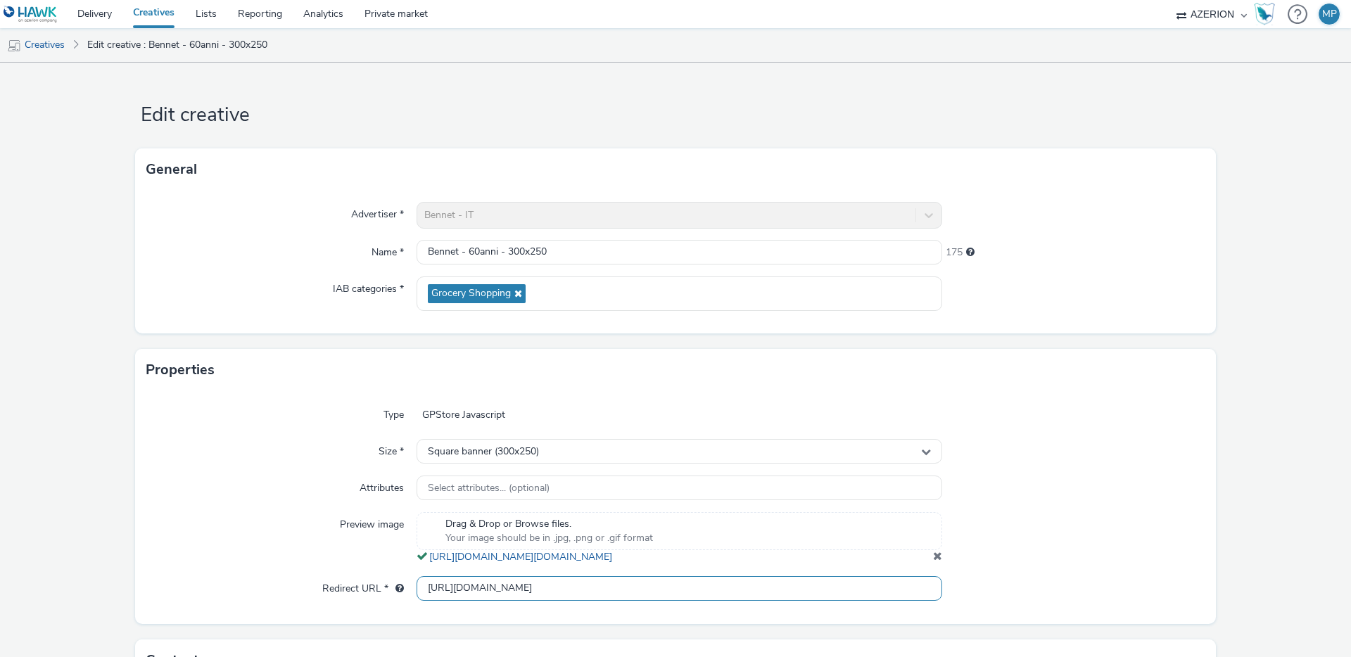
click at [629, 601] on input "[URL][DOMAIN_NAME]" at bounding box center [680, 588] width 526 height 25
click at [79, 11] on link "Delivery" at bounding box center [95, 14] width 56 height 28
